Goal: Communication & Community: Connect with others

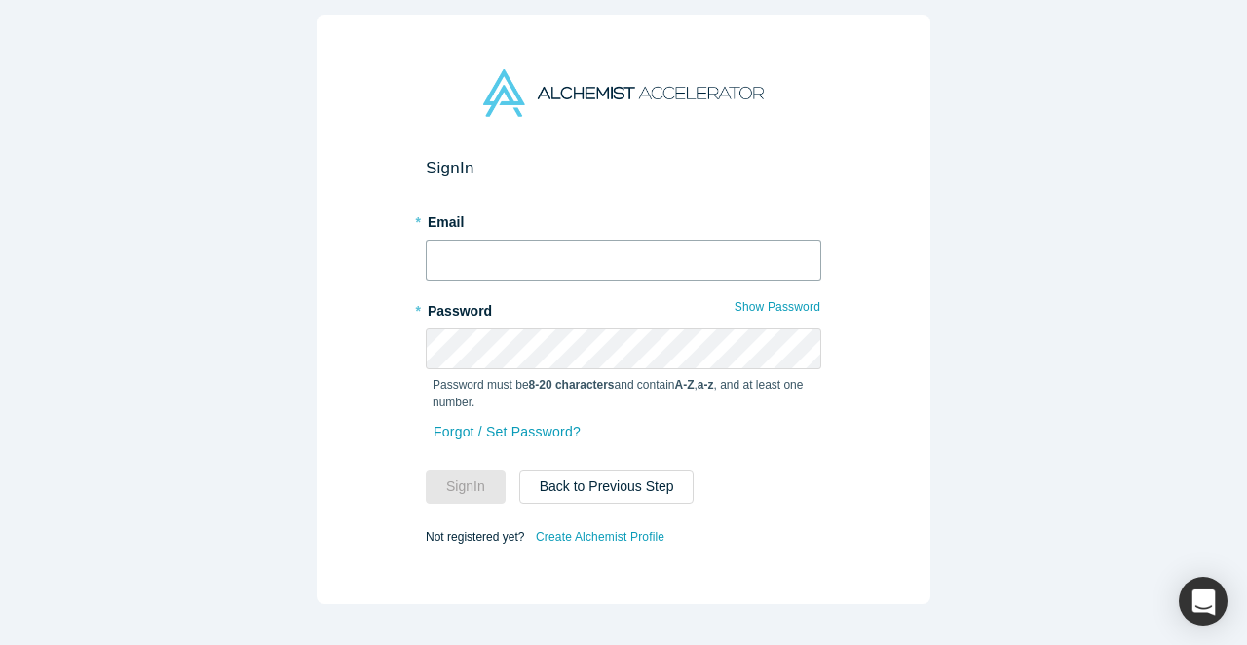
type input "[EMAIL_ADDRESS][PERSON_NAME][DOMAIN_NAME]"
click at [466, 486] on button "Sign In" at bounding box center [466, 487] width 80 height 34
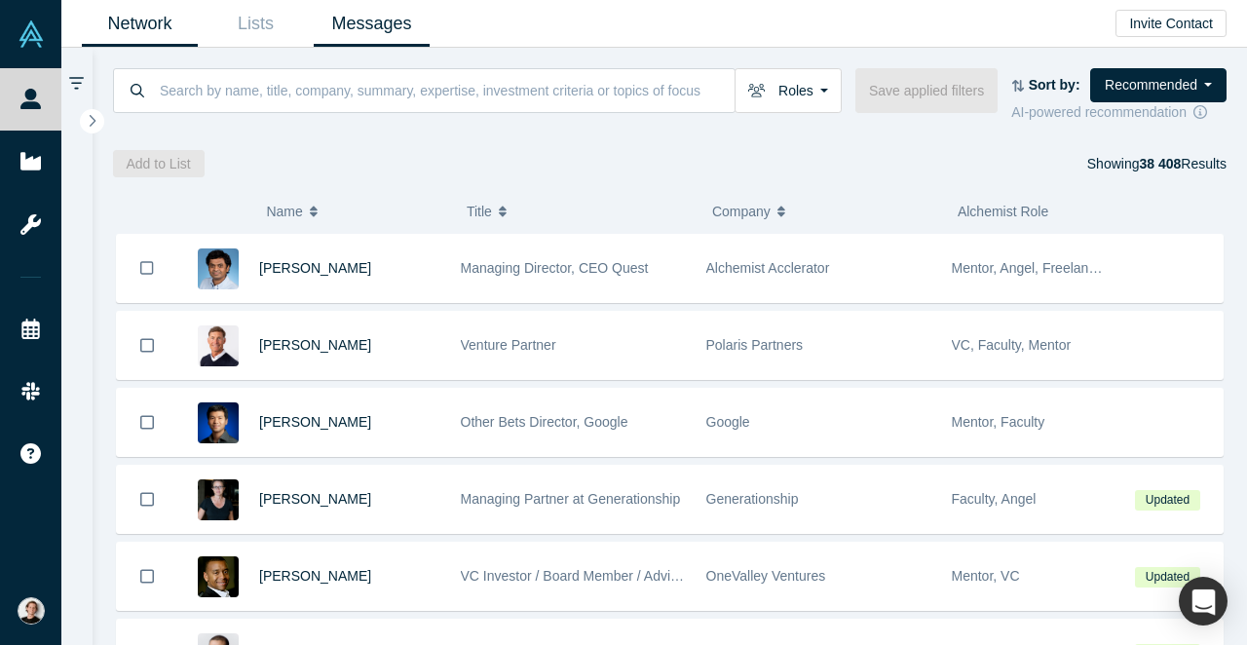
click at [377, 26] on link "Messages" at bounding box center [372, 24] width 116 height 46
